Goal: Communication & Community: Answer question/provide support

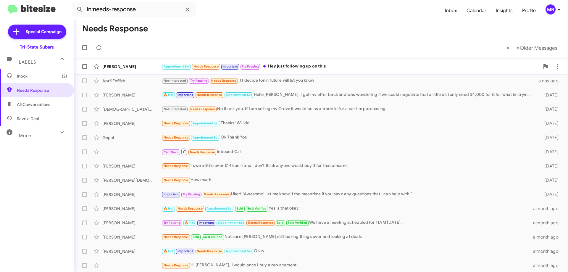
click at [138, 67] on div "[PERSON_NAME]" at bounding box center [131, 67] width 59 height 6
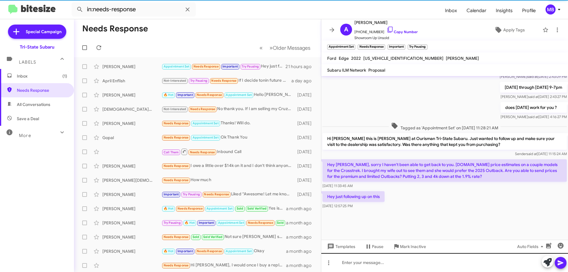
scroll to position [442, 0]
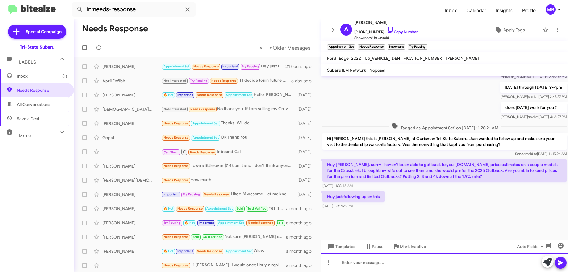
click at [372, 267] on div at bounding box center [444, 262] width 247 height 19
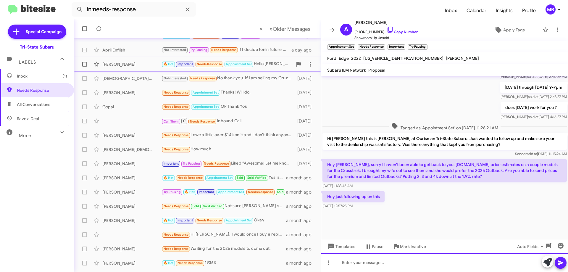
scroll to position [59, 0]
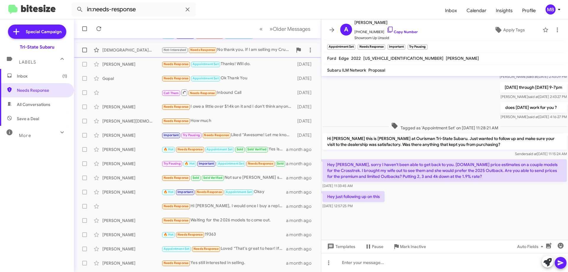
click at [149, 54] on div "[DEMOGRAPHIC_DATA][PERSON_NAME] Not-Interested Needs Response No thank you. If …" at bounding box center [197, 50] width 237 height 12
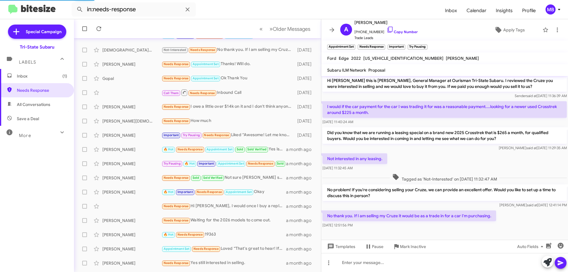
scroll to position [2, 0]
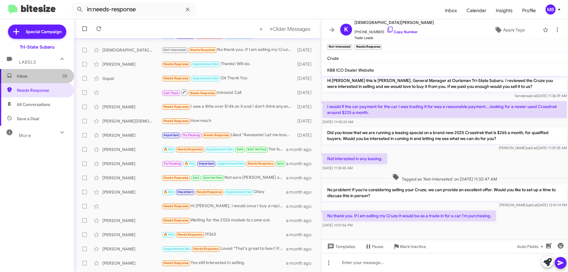
click at [46, 76] on span "Inbox (1)" at bounding box center [42, 76] width 50 height 6
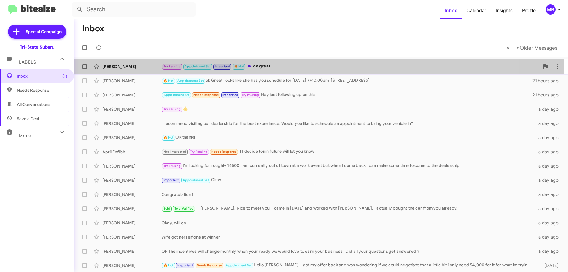
drag, startPoint x: 128, startPoint y: 62, endPoint x: 128, endPoint y: 66, distance: 3.6
click at [128, 65] on div "[PERSON_NAME] Try Pausing Appointment Set Important 🔥 Hot ok great [DATE] Follo…" at bounding box center [321, 67] width 484 height 12
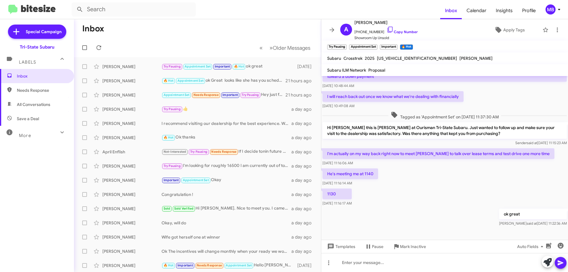
scroll to position [142, 0]
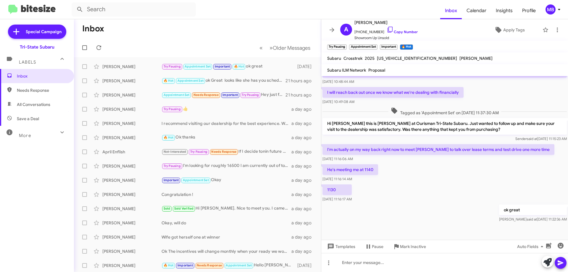
click at [54, 92] on span "Needs Response" at bounding box center [42, 90] width 50 height 6
type input "in:needs-response"
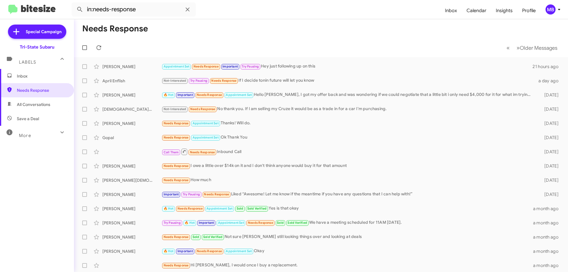
click at [27, 74] on span "Inbox" at bounding box center [42, 76] width 50 height 6
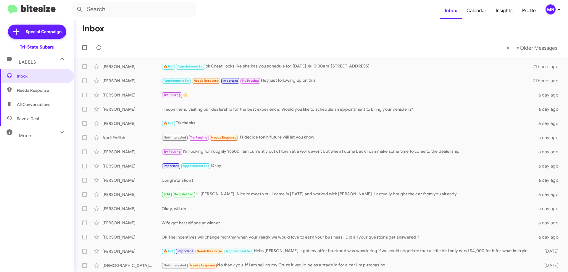
click at [59, 86] on span "Needs Response" at bounding box center [37, 90] width 74 height 14
type input "in:needs-response"
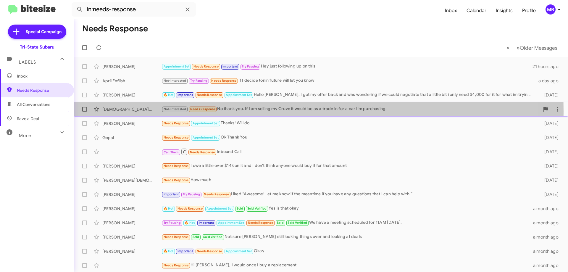
click at [137, 111] on div "[DEMOGRAPHIC_DATA][PERSON_NAME]" at bounding box center [131, 109] width 59 height 6
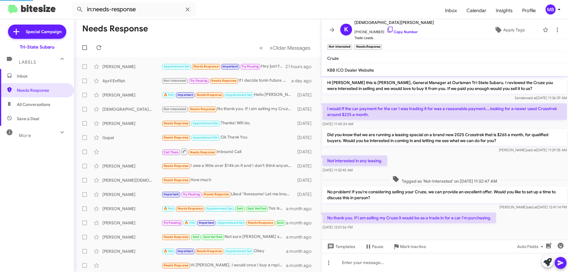
scroll to position [2, 0]
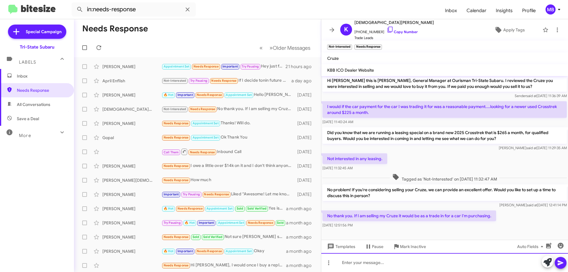
click at [372, 264] on div at bounding box center [444, 262] width 247 height 19
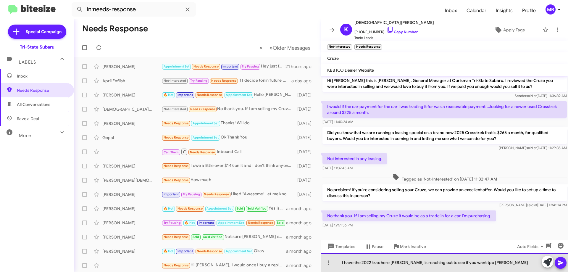
click at [466, 264] on div "I have the 2022 trax here [PERSON_NAME] is reaching out to see if you want tpo …" at bounding box center [444, 262] width 247 height 19
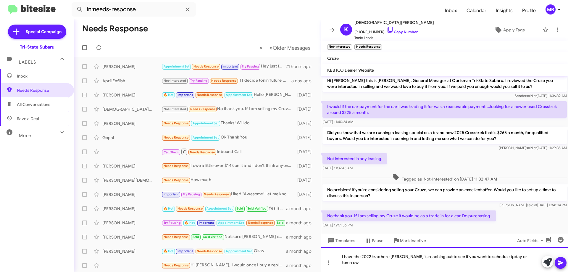
click at [510, 262] on div "I have the 2022 trax here [PERSON_NAME] is reaching out to see if you want to s…" at bounding box center [444, 259] width 247 height 25
click at [533, 260] on div "I have the 2022 trax here [PERSON_NAME] is reaching out to see if you want to s…" at bounding box center [444, 259] width 247 height 25
drag, startPoint x: 565, startPoint y: 260, endPoint x: 553, endPoint y: 261, distance: 11.8
click at [564, 260] on button at bounding box center [560, 263] width 12 height 12
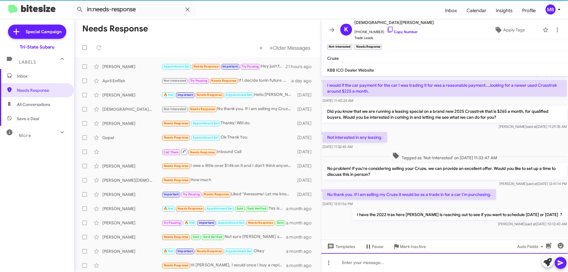
scroll to position [24, 0]
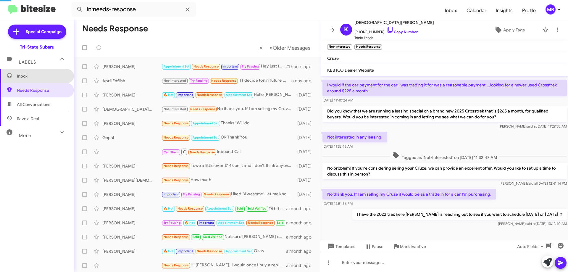
click at [50, 75] on span "Inbox" at bounding box center [42, 76] width 50 height 6
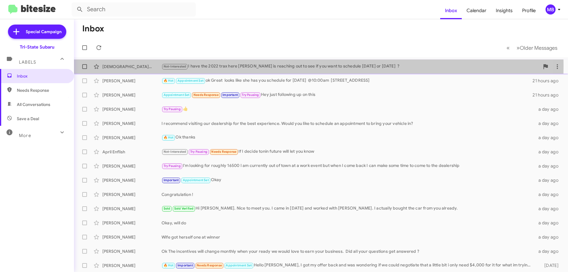
click at [145, 66] on div "[DEMOGRAPHIC_DATA][PERSON_NAME]" at bounding box center [131, 67] width 59 height 6
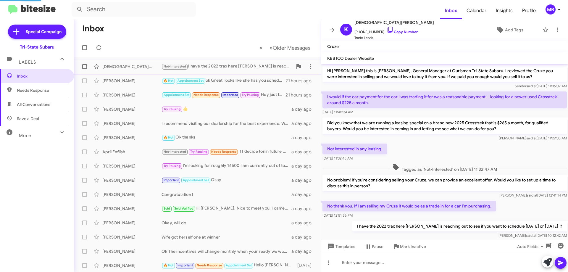
scroll to position [12, 0]
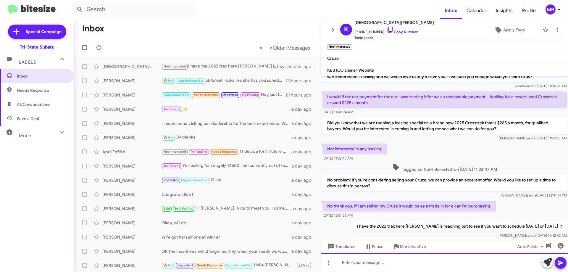
paste div
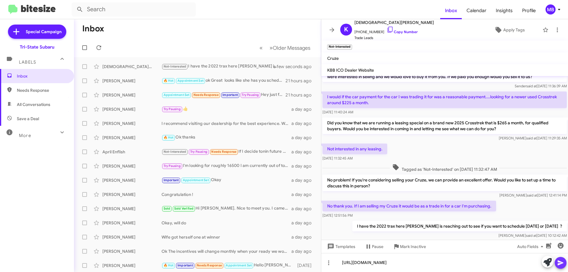
click at [560, 263] on icon at bounding box center [560, 262] width 6 height 5
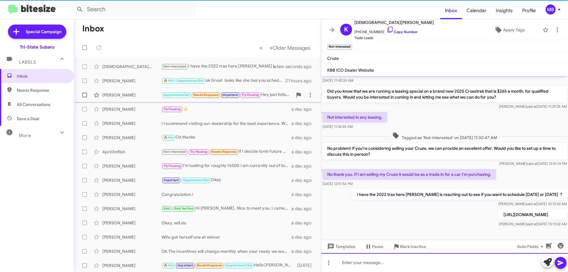
scroll to position [45, 0]
